Goal: Find contact information: Find contact information

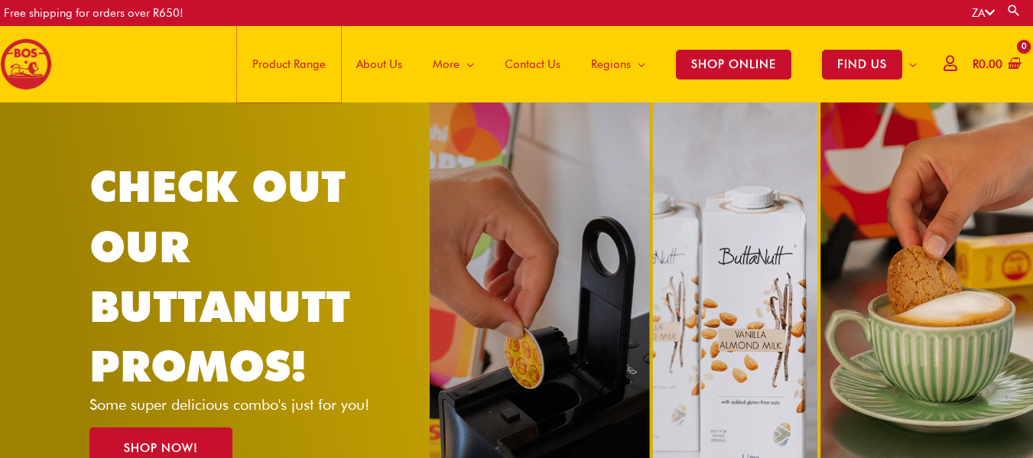
click at [275, 62] on span "Product Range" at bounding box center [288, 64] width 73 height 46
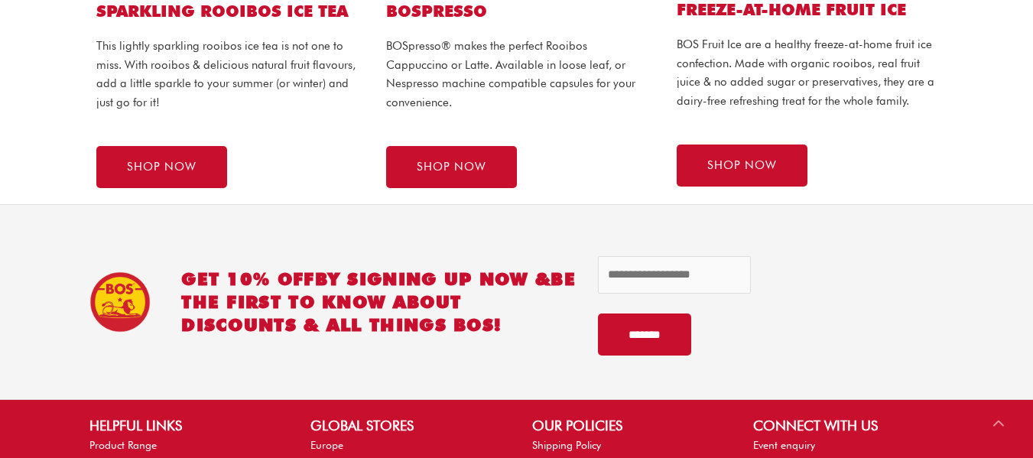
scroll to position [1376, 0]
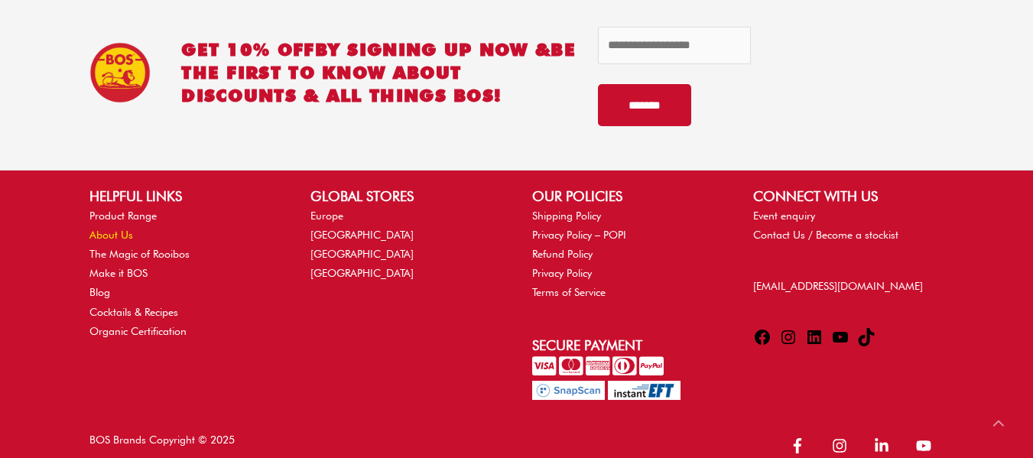
click at [97, 235] on link "About Us" at bounding box center [111, 235] width 44 height 12
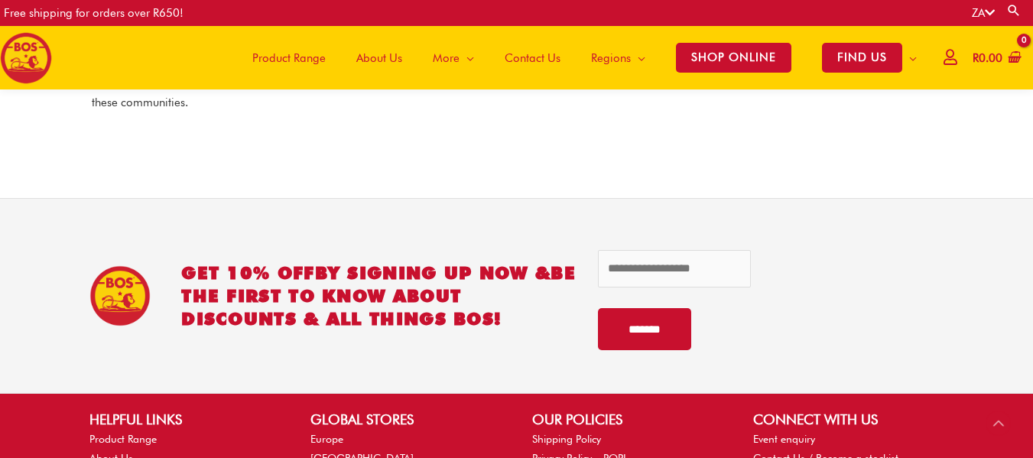
scroll to position [2430, 0]
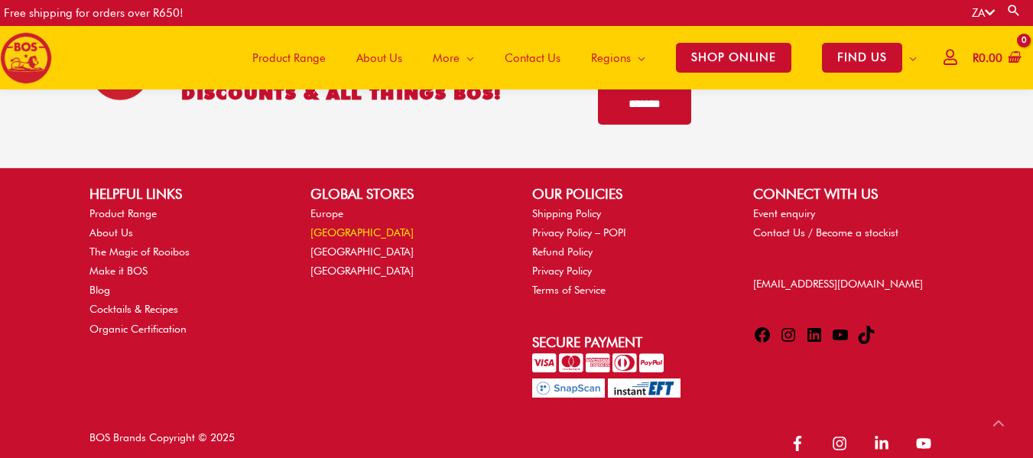
click at [342, 226] on link "[GEOGRAPHIC_DATA]" at bounding box center [361, 232] width 103 height 12
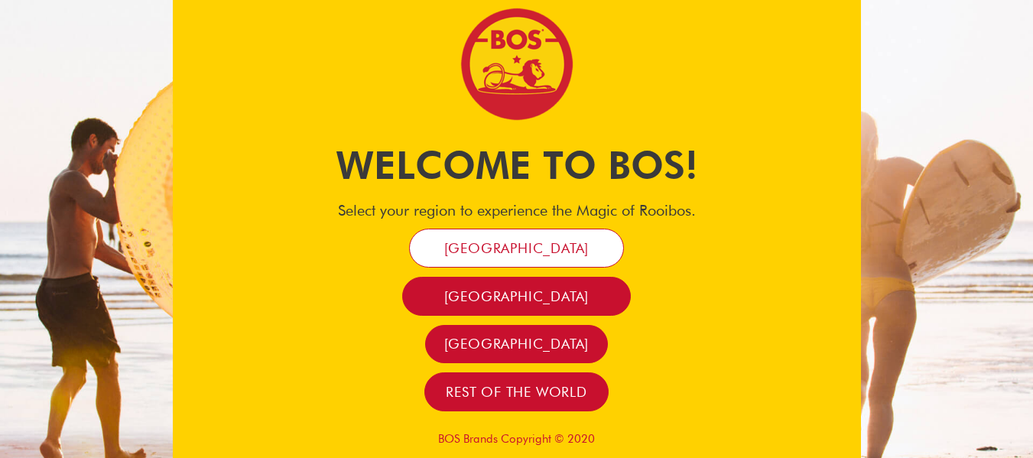
click at [576, 243] on link "[GEOGRAPHIC_DATA]" at bounding box center [517, 248] width 216 height 39
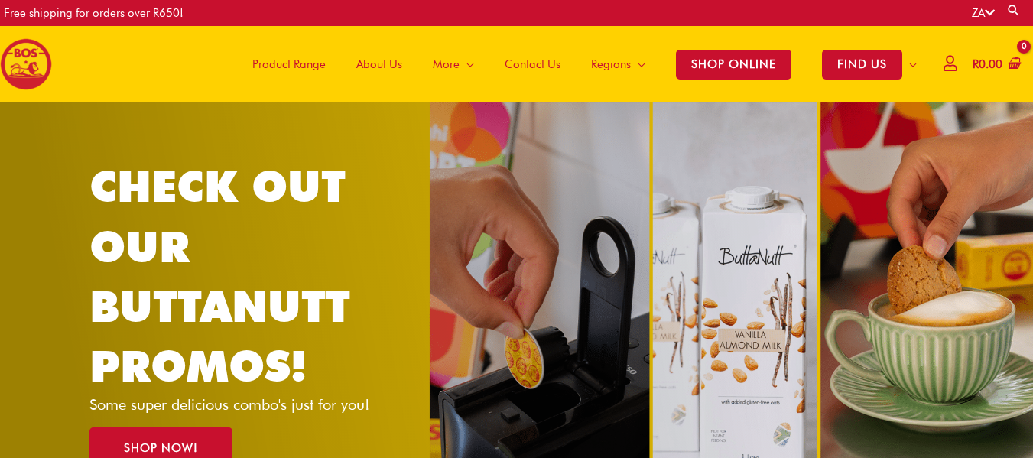
click at [517, 67] on span "Contact Us" at bounding box center [533, 64] width 56 height 46
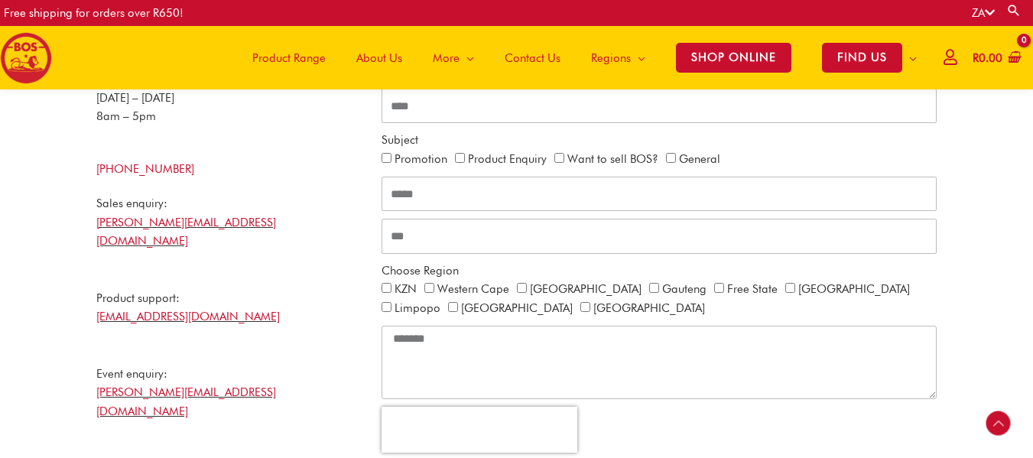
scroll to position [446, 0]
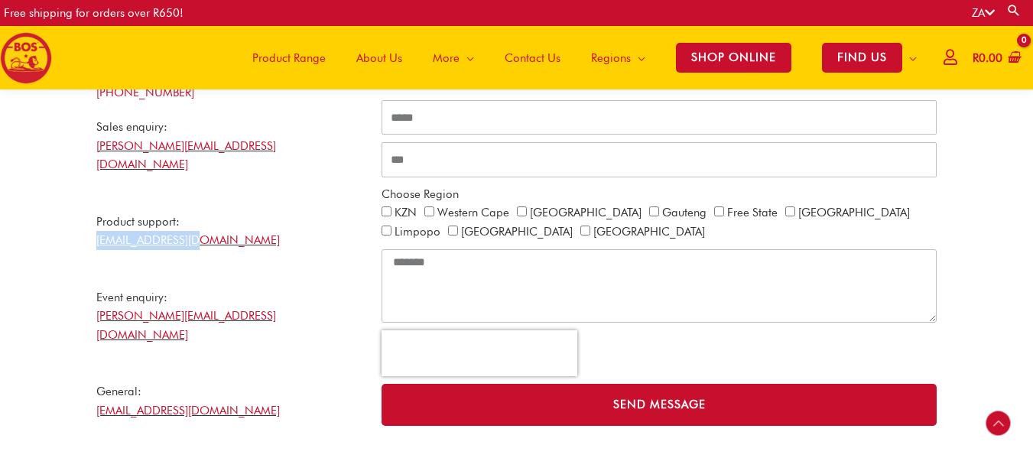
drag, startPoint x: 226, startPoint y: 228, endPoint x: 93, endPoint y: 227, distance: 133.1
click at [93, 227] on div "BOS Details [DATE] – [DATE] 8am – 5pm [PHONE_NUMBER] Sales enquiry: [PERSON_NAM…" at bounding box center [231, 273] width 285 height 603
copy link "[EMAIL_ADDRESS][DOMAIN_NAME]"
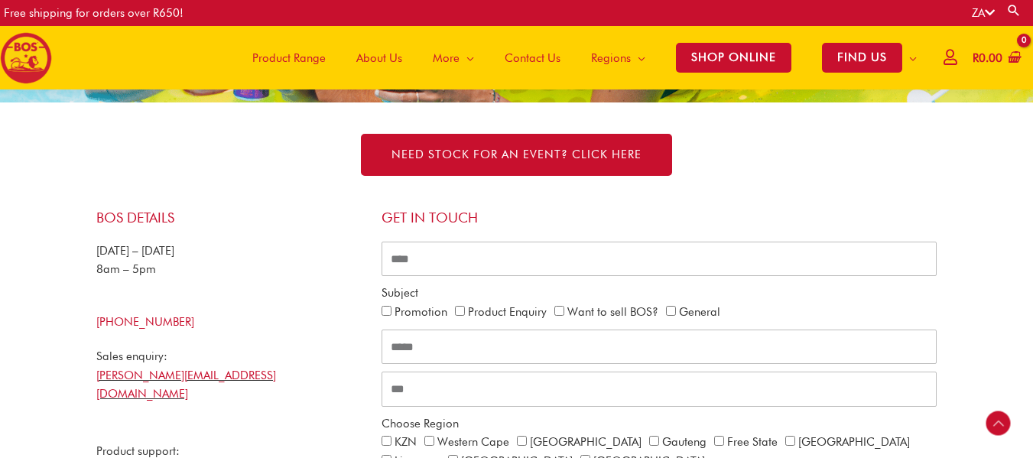
scroll to position [369, 0]
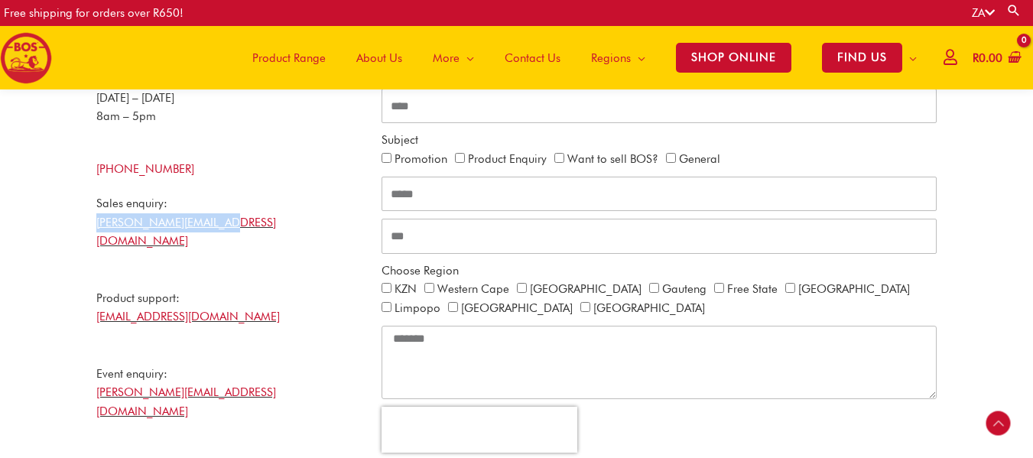
drag, startPoint x: 242, startPoint y: 225, endPoint x: 85, endPoint y: 232, distance: 157.7
click at [85, 232] on div "BOS Details [DATE] – [DATE] 8am – 5pm [PHONE_NUMBER] Sales enquiry: [PERSON_NAM…" at bounding box center [517, 350] width 872 height 618
copy link "[PERSON_NAME][EMAIL_ADDRESS][DOMAIN_NAME]"
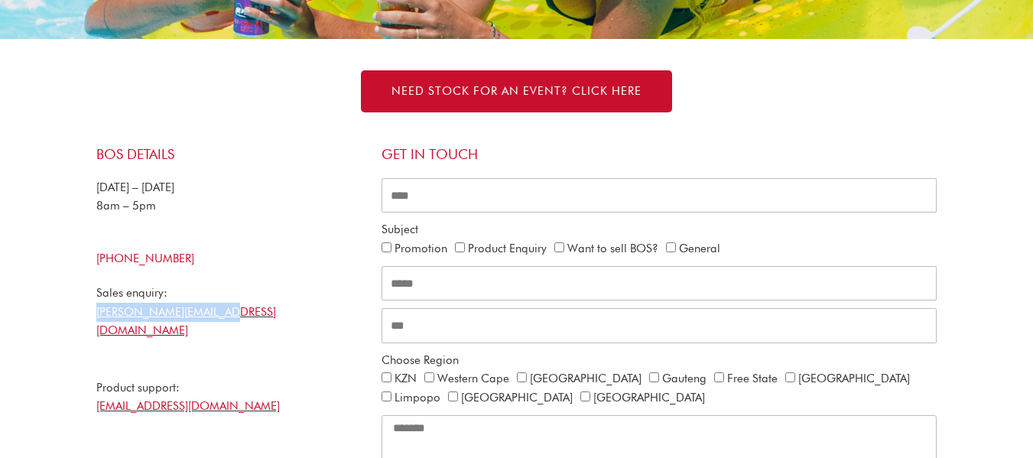
scroll to position [0, 0]
